Goal: Transaction & Acquisition: Purchase product/service

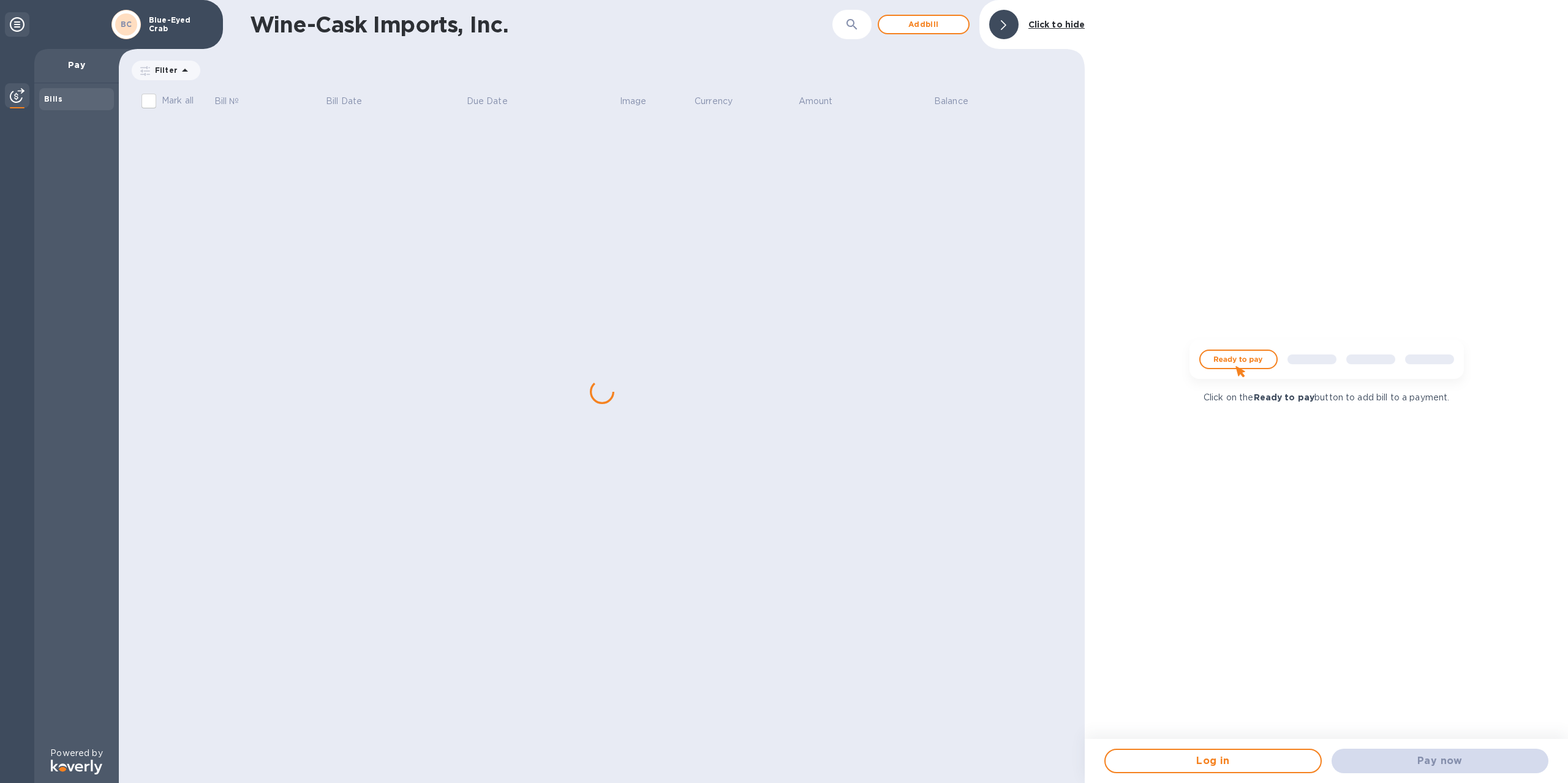
click at [1449, 757] on div "Pay now" at bounding box center [1440, 761] width 227 height 34
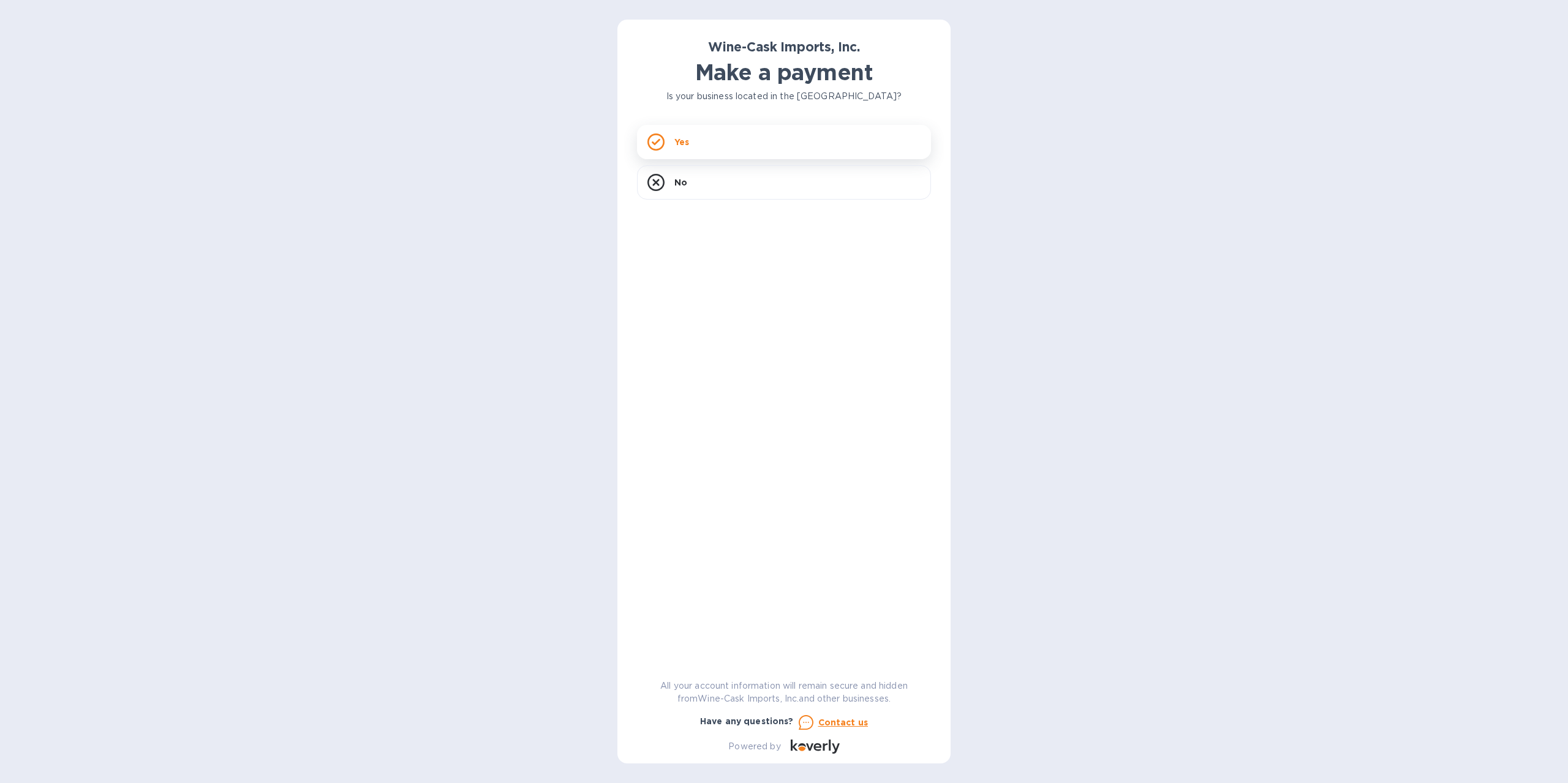
click at [741, 152] on div "Yes" at bounding box center [783, 142] width 294 height 34
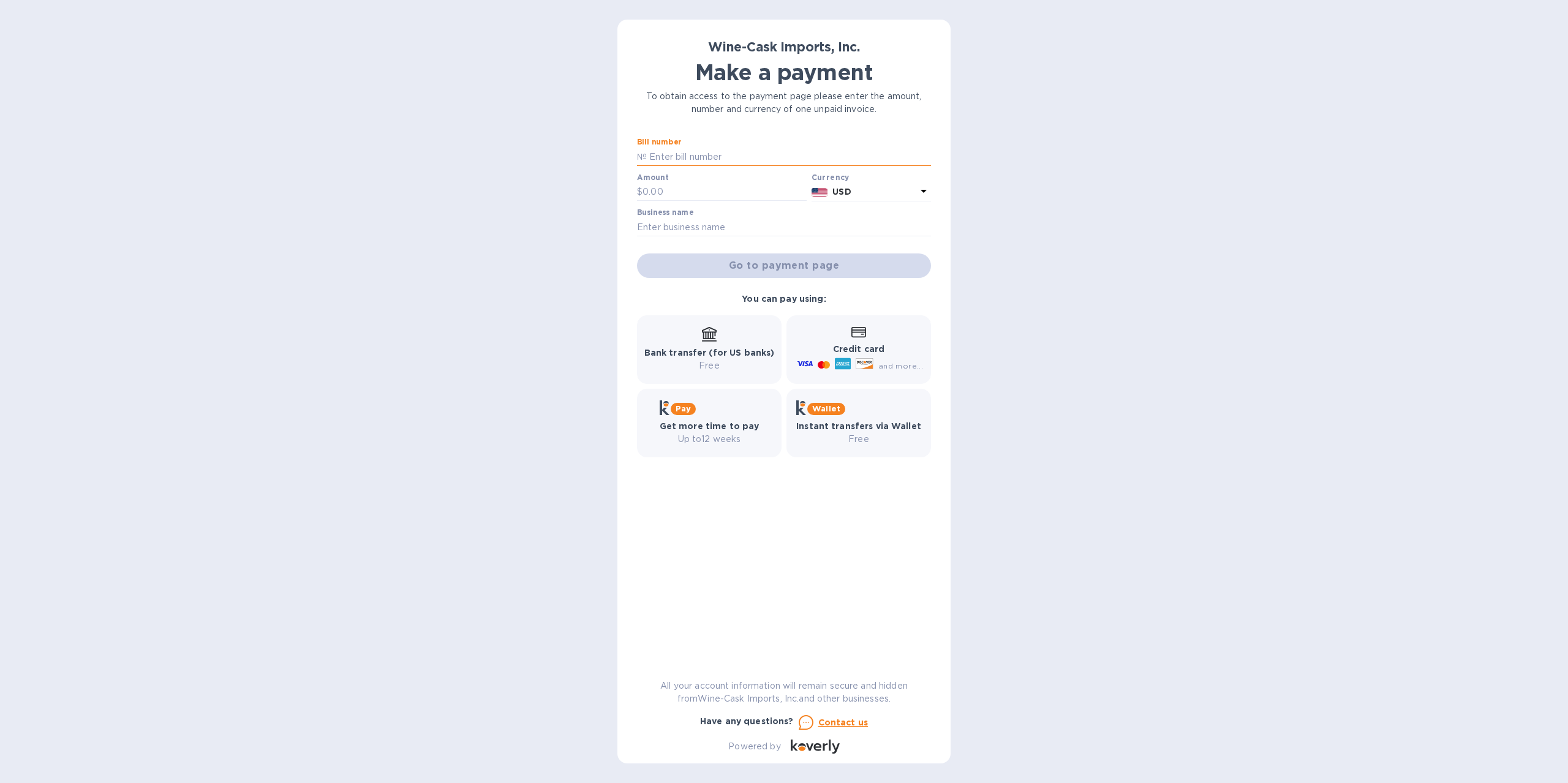
click at [736, 154] on input "text" at bounding box center [789, 157] width 284 height 19
type input "35230"
click at [664, 188] on input "text" at bounding box center [724, 192] width 164 height 19
type input "588.00"
click at [755, 231] on input "text" at bounding box center [783, 227] width 294 height 19
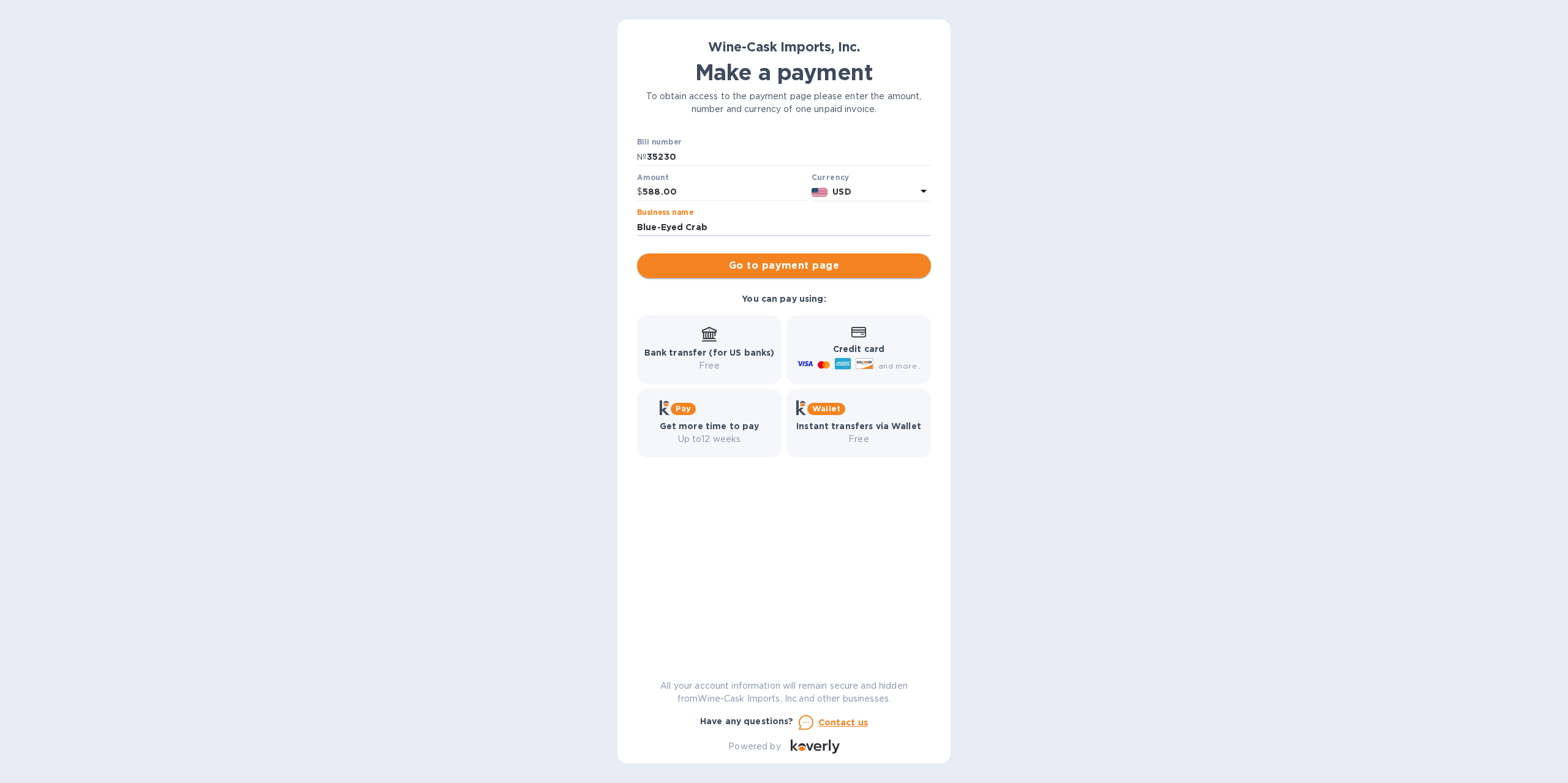
type input "Blue-Eyed Crab"
click at [905, 265] on span "Go to payment page" at bounding box center [784, 266] width 275 height 15
